Goal: Transaction & Acquisition: Purchase product/service

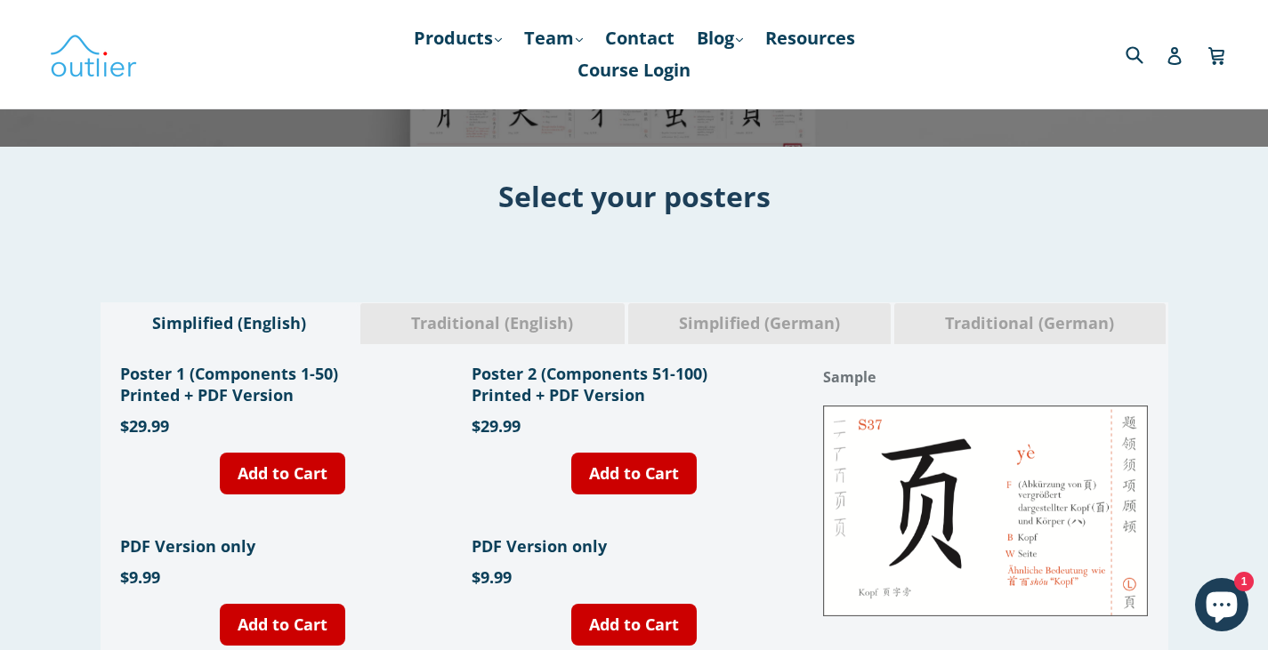
scroll to position [540, 0]
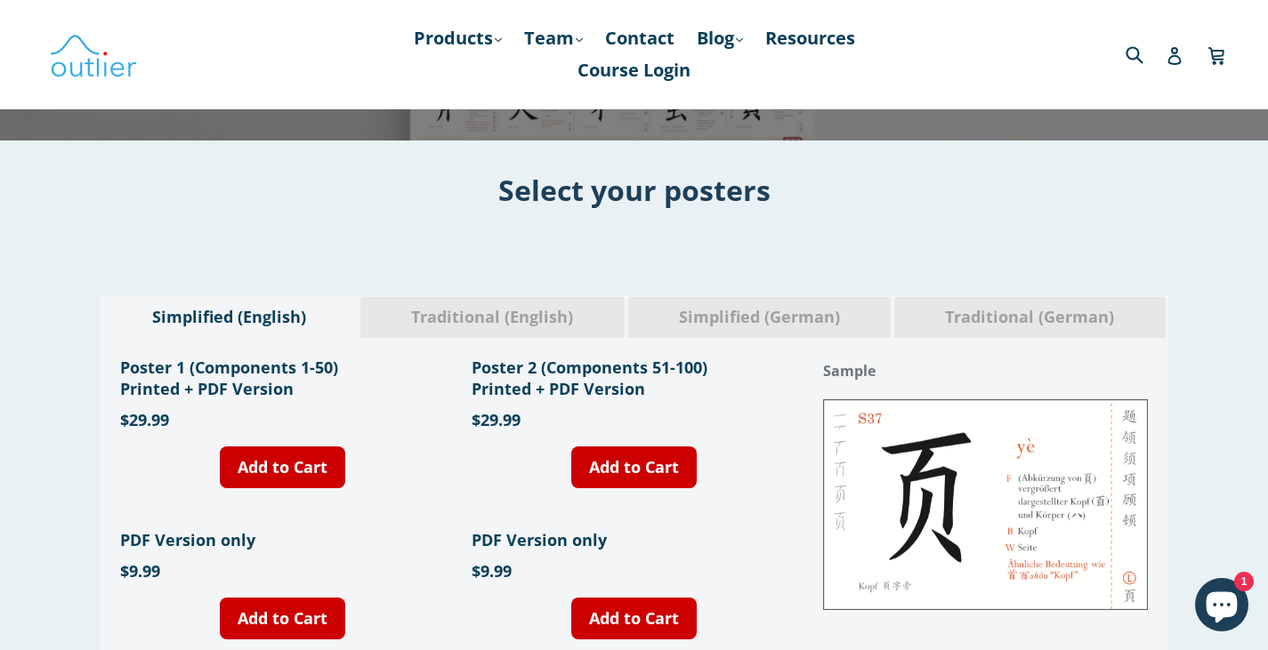
click at [561, 306] on span "Traditional (English)" at bounding box center [493, 317] width 238 height 23
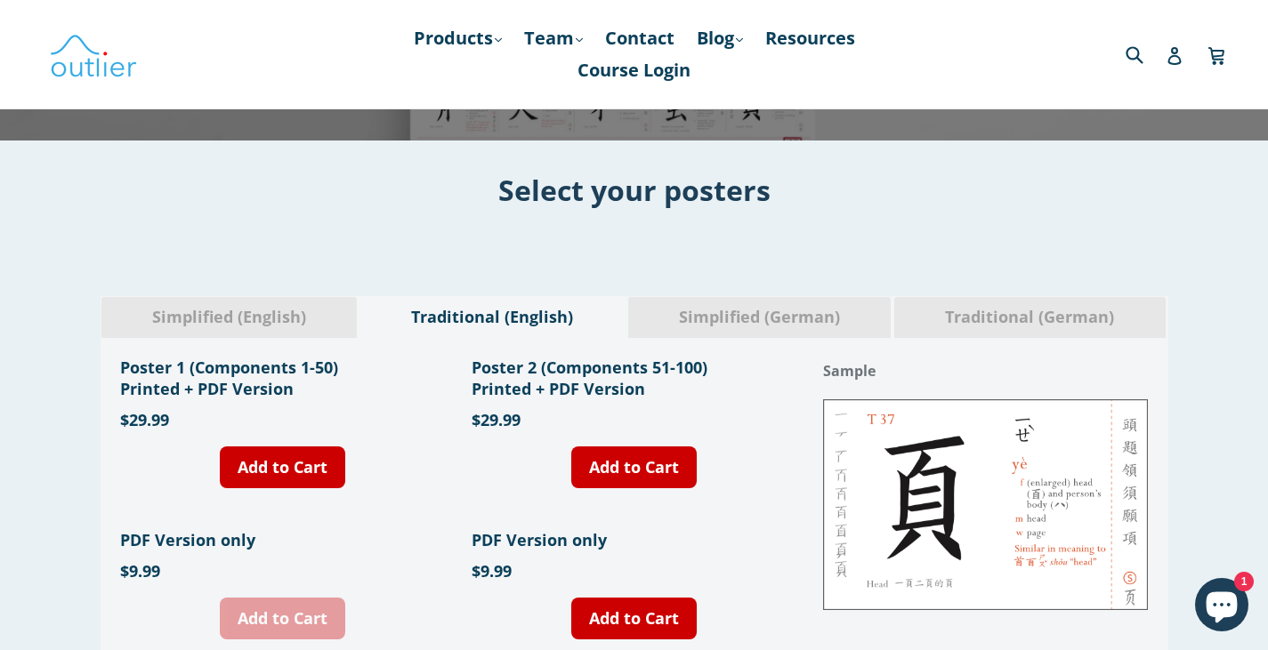
click at [319, 598] on link "Add to Cart" at bounding box center [282, 619] width 125 height 42
click at [1219, 601] on icon "Chat window" at bounding box center [1221, 607] width 31 height 31
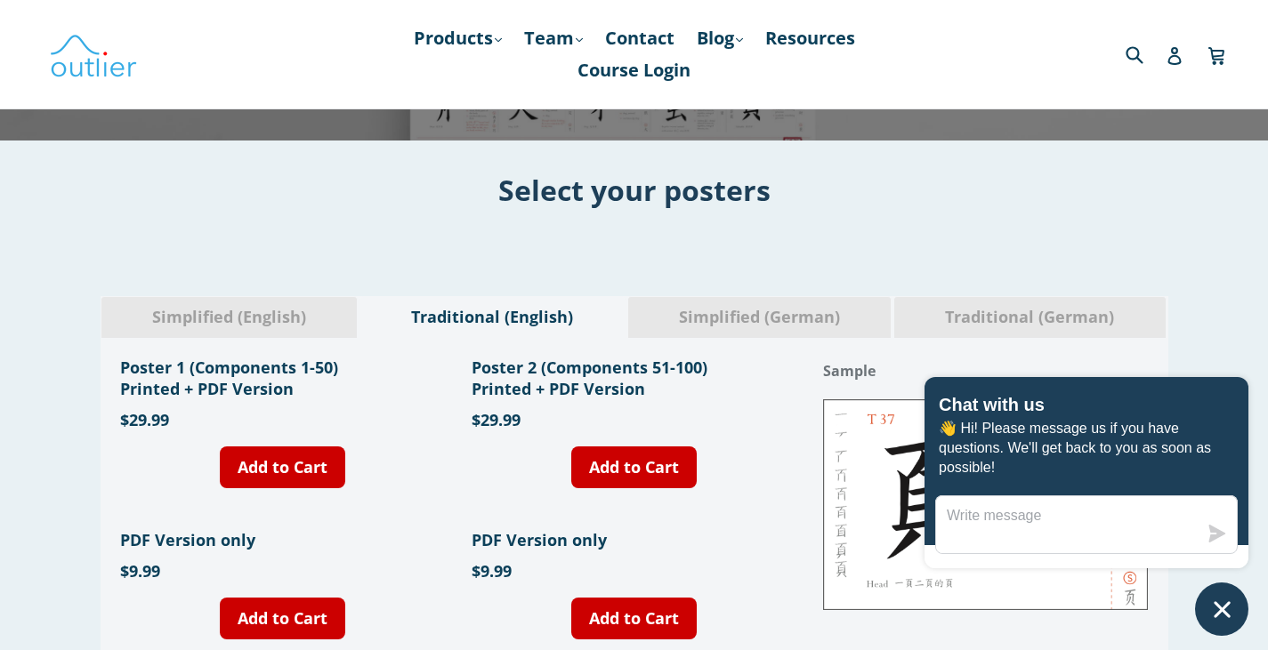
click at [1222, 341] on div "Simplified (English) Traditional (English) Simplified (German) Traditional (Ger…" at bounding box center [634, 483] width 1268 height 375
click at [1221, 602] on icon "Chat window" at bounding box center [1222, 610] width 28 height 28
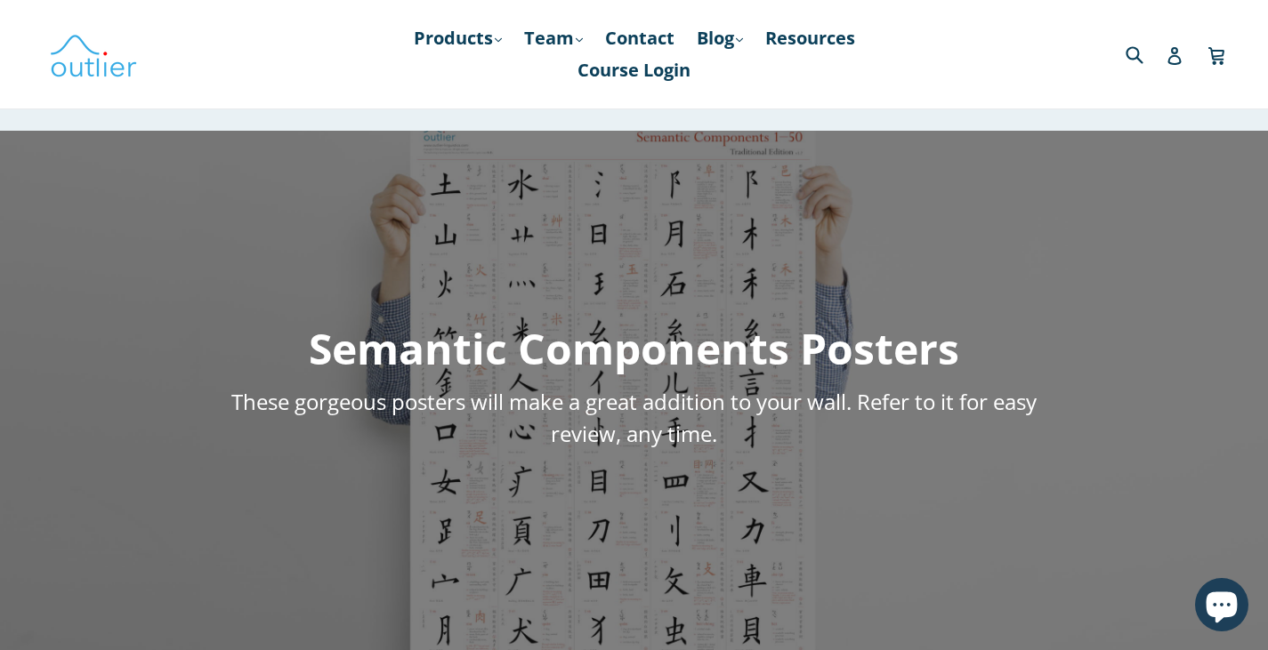
scroll to position [0, 0]
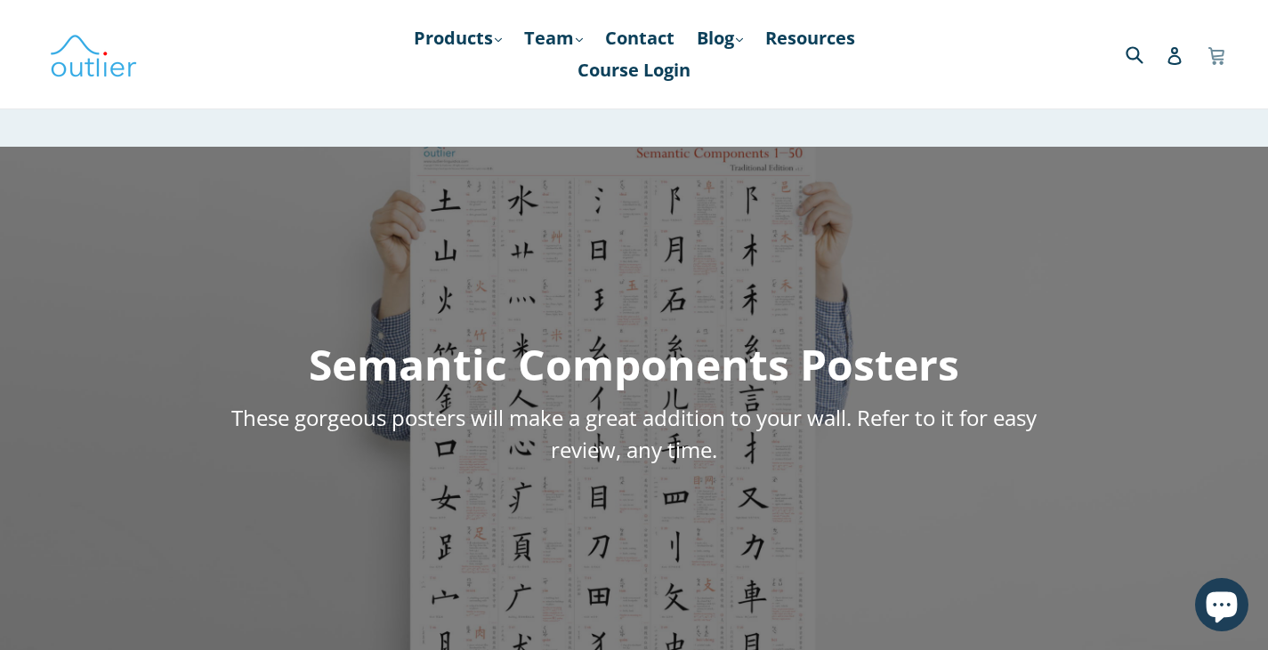
click at [1216, 56] on icon at bounding box center [1216, 53] width 16 height 13
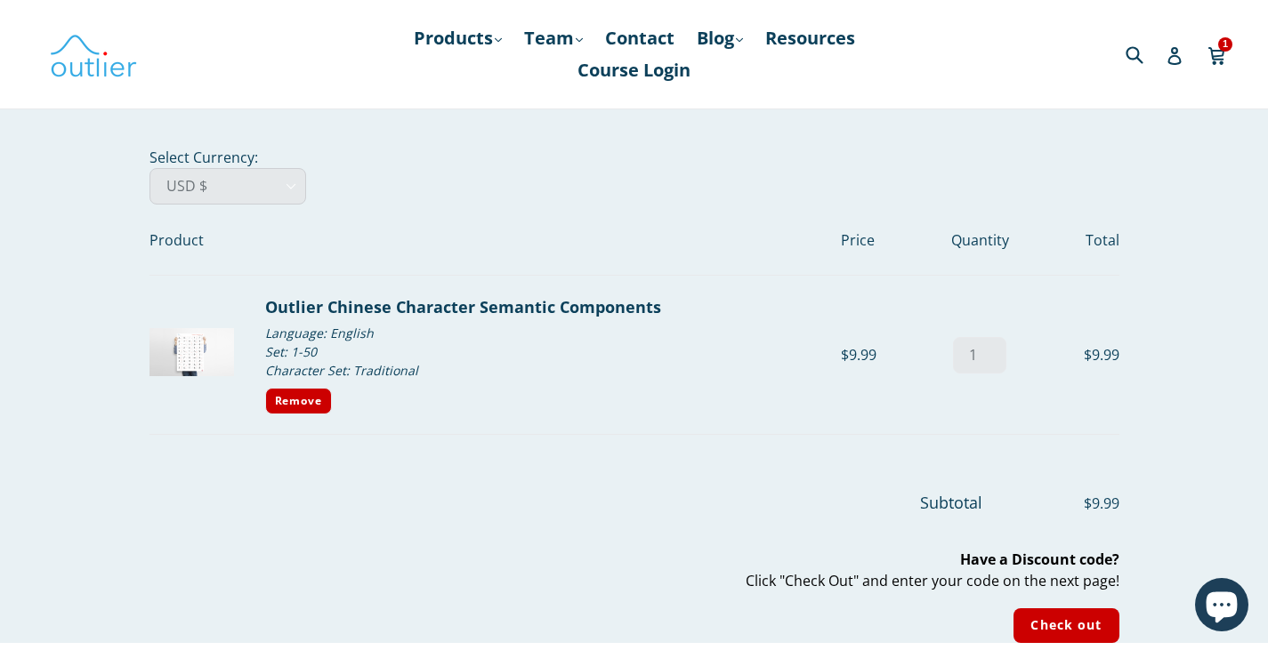
click at [189, 168] on select "AED د.إ AFN ؋ ALL L AMD դր. ANG ƒ AUD $ AWG ƒ AZN ₼ BAM КМ BBD $ BDT ৳ BGN лв. …" at bounding box center [227, 186] width 157 height 36
select select "EUR"
click at [149, 168] on select "AED د.إ AFN ؋ ALL L AMD դր. ANG ƒ AUD $ AWG ƒ AZN ₼ BAM КМ BBD $ BDT ৳ BGN лв. …" at bounding box center [227, 186] width 157 height 36
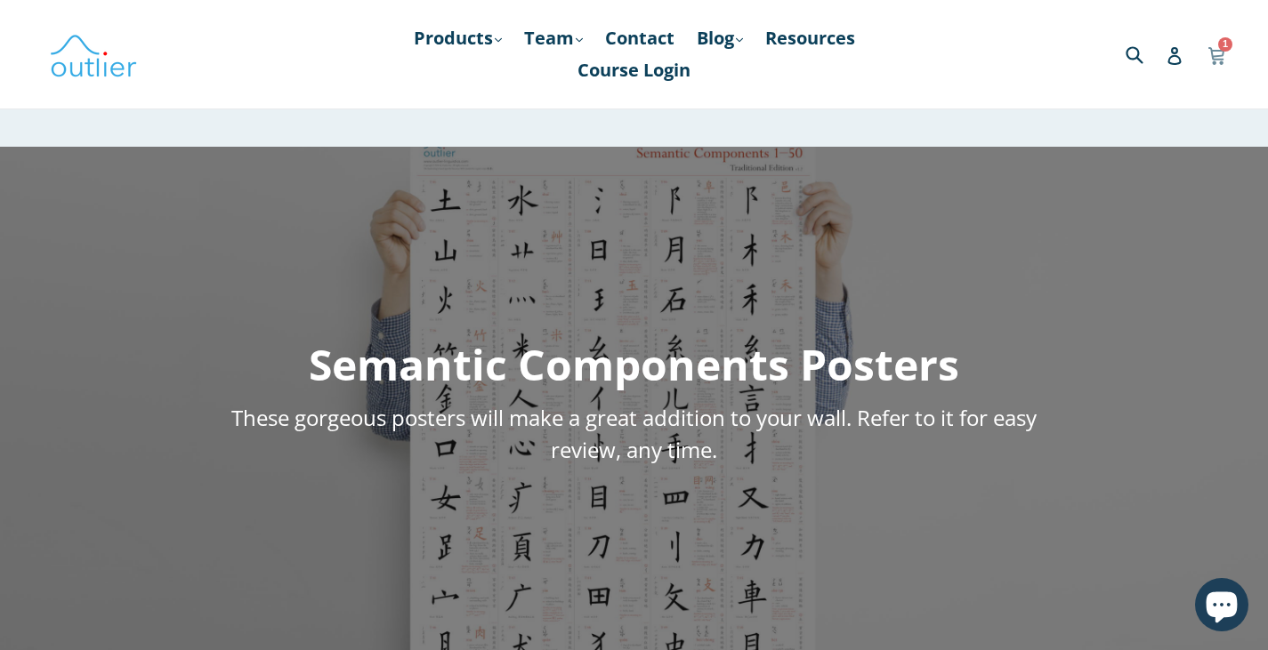
click at [1216, 43] on icon at bounding box center [1216, 54] width 18 height 27
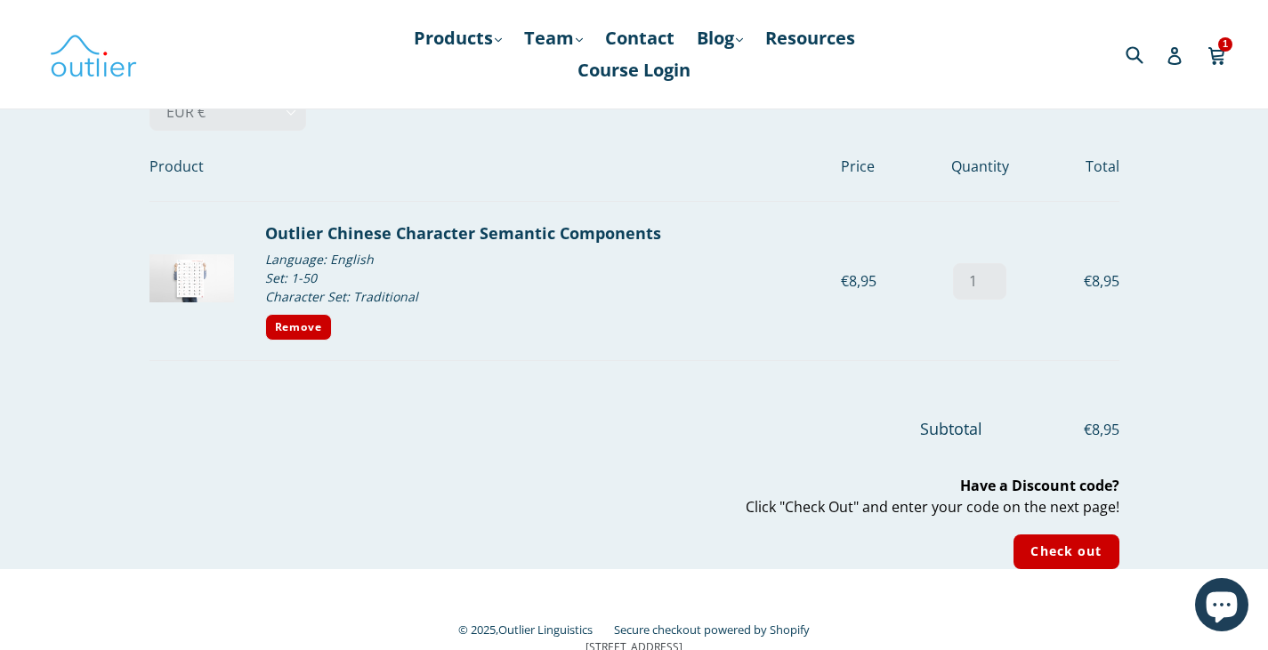
scroll to position [73, 0]
click at [1075, 536] on input "Check out" at bounding box center [1065, 553] width 105 height 35
